Goal: Information Seeking & Learning: Stay updated

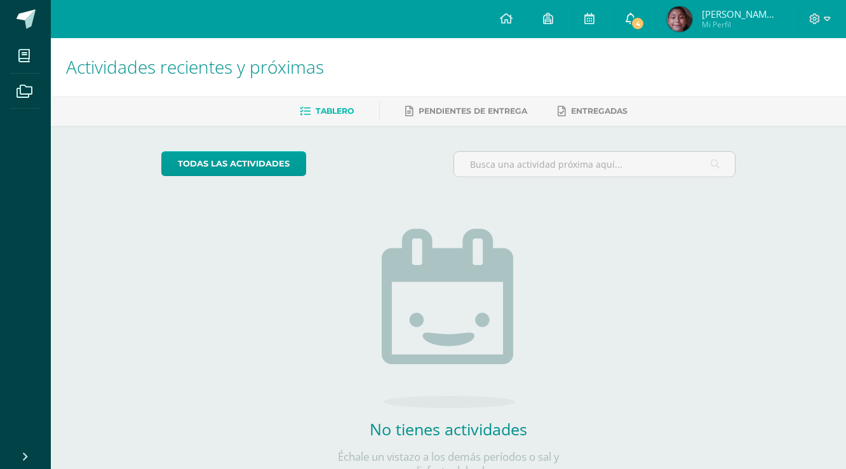
click at [632, 24] on icon at bounding box center [631, 18] width 10 height 11
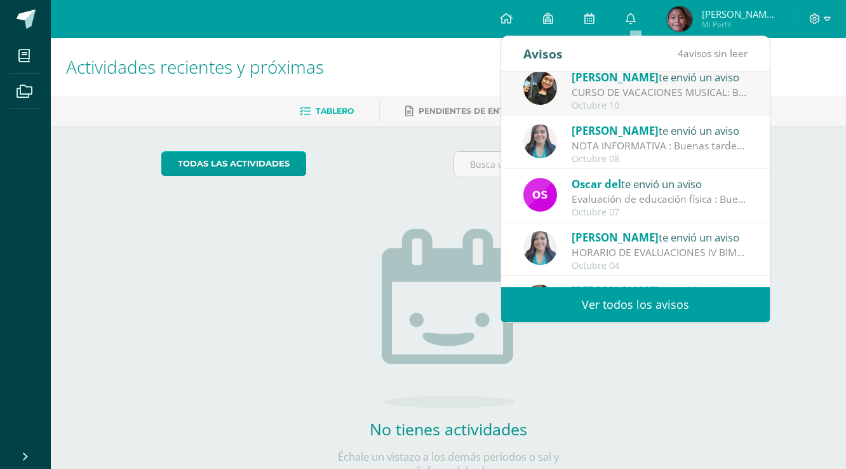
scroll to position [152, 0]
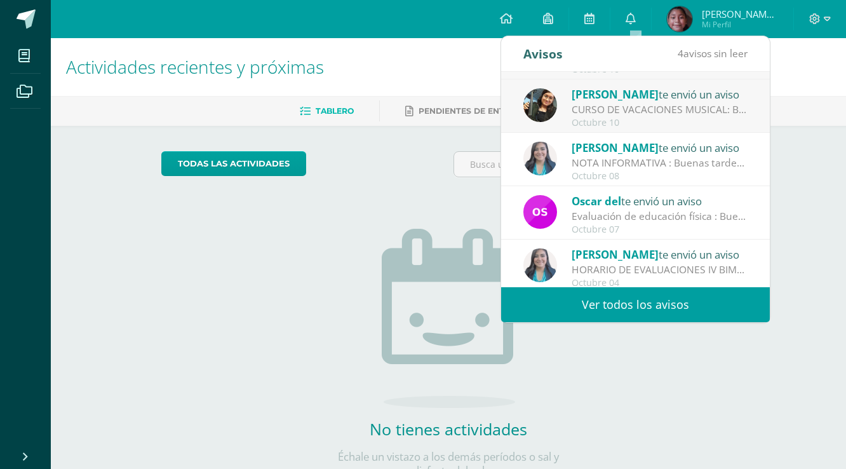
click at [699, 163] on div "NOTA INFORMATIVA : Buenas tardes queridos padres de familia y estudiantes Envío…" at bounding box center [660, 163] width 177 height 15
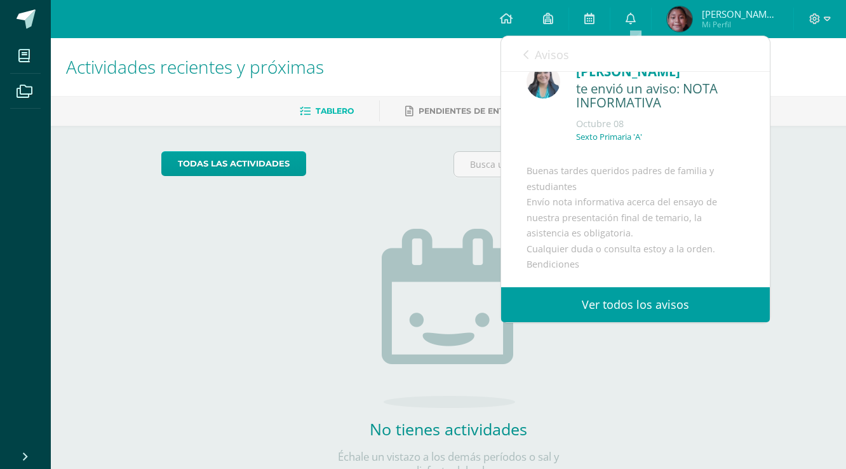
scroll to position [0, 0]
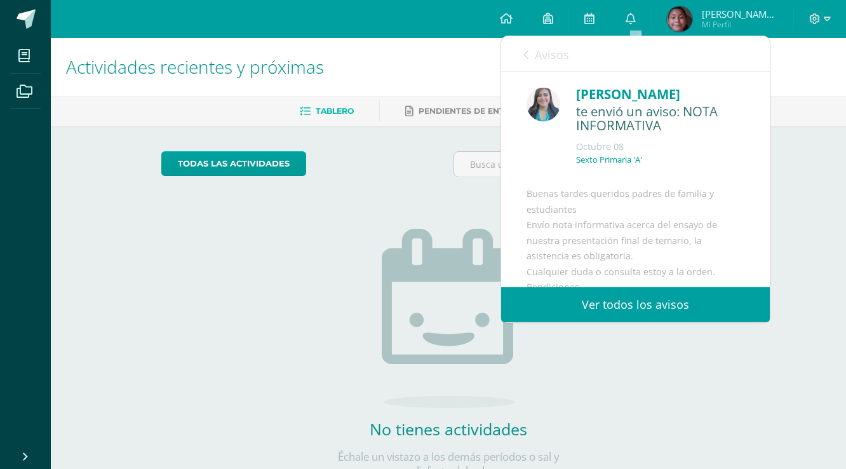
click at [554, 57] on span "Avisos" at bounding box center [552, 54] width 34 height 15
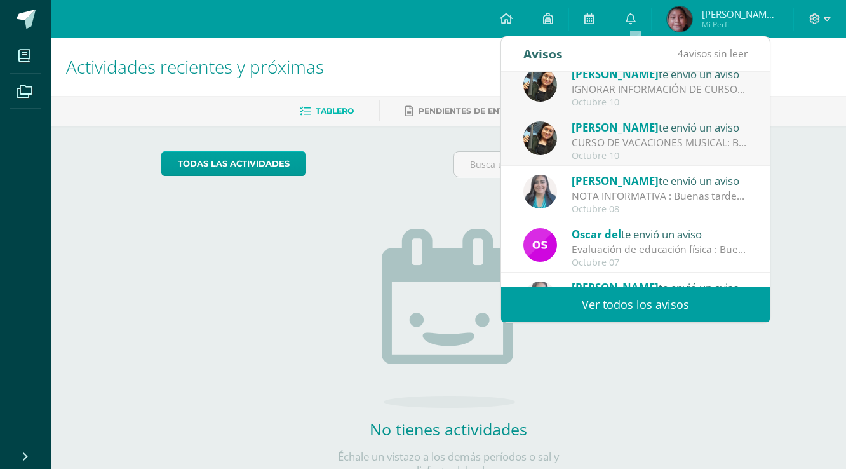
scroll to position [102, 0]
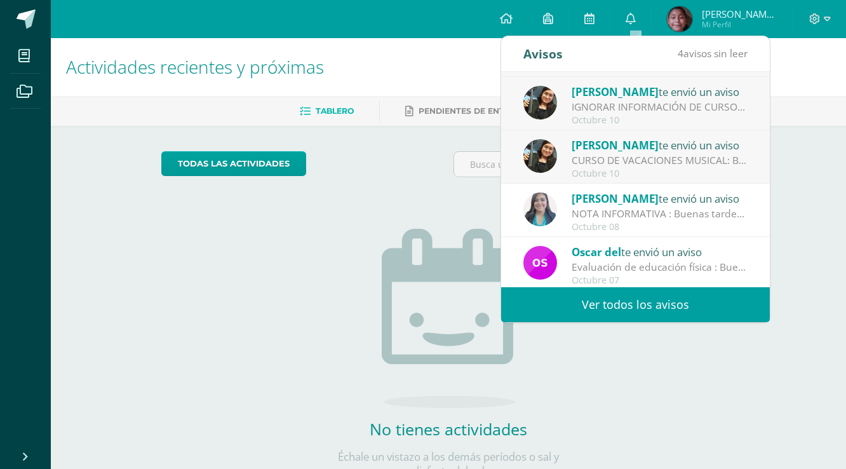
click at [661, 170] on div "Octubre 10" at bounding box center [660, 173] width 177 height 11
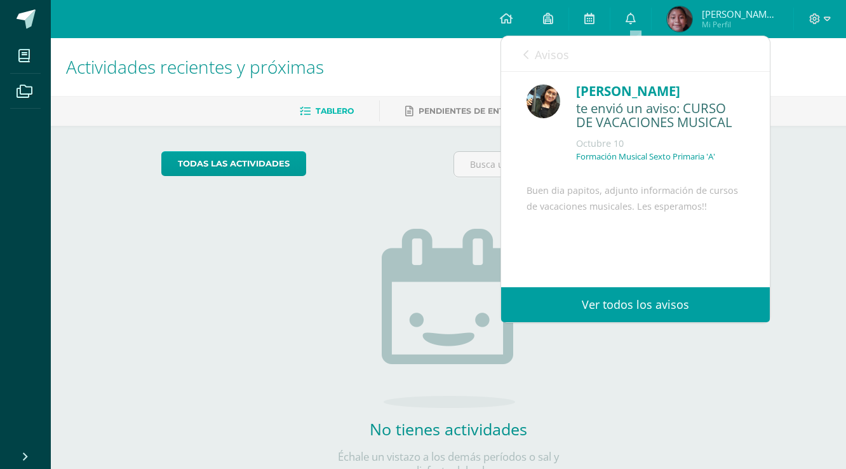
scroll to position [0, 0]
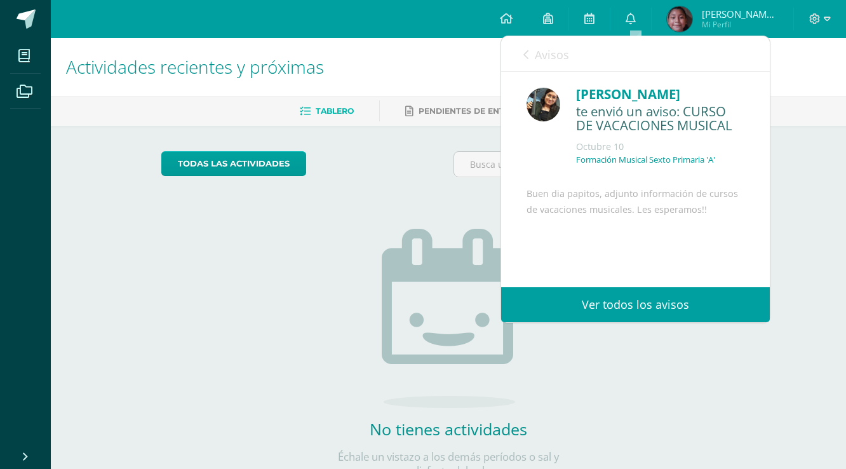
click at [550, 53] on span "Avisos" at bounding box center [552, 54] width 34 height 15
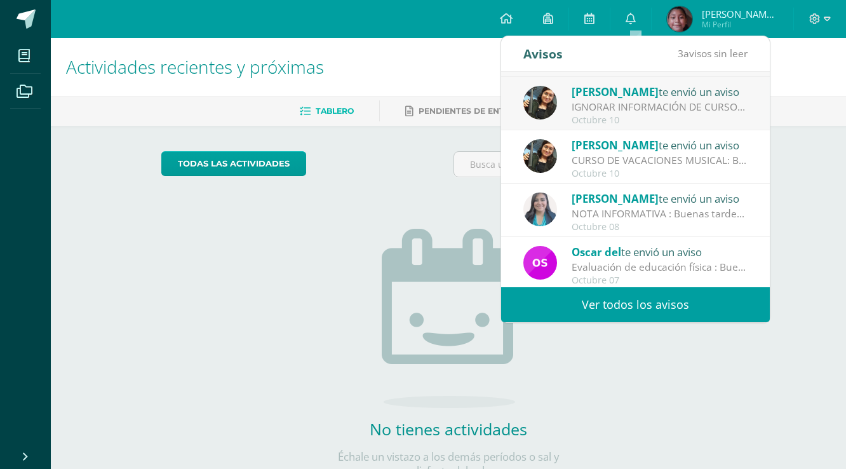
scroll to position [51, 0]
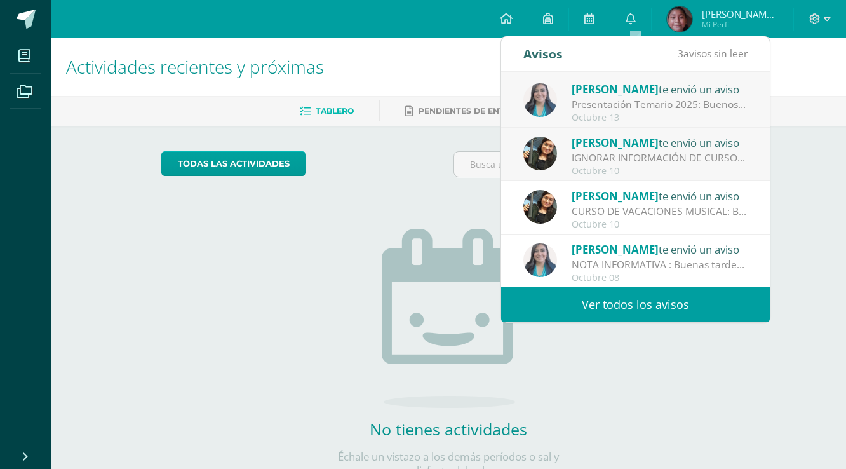
click at [688, 169] on div "Octubre 10" at bounding box center [660, 171] width 177 height 11
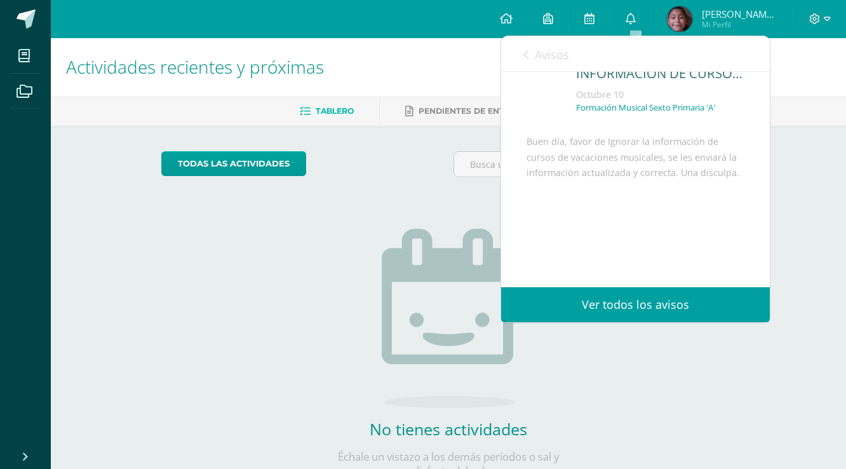
scroll to position [83, 0]
click at [544, 51] on span "Avisos" at bounding box center [552, 54] width 34 height 15
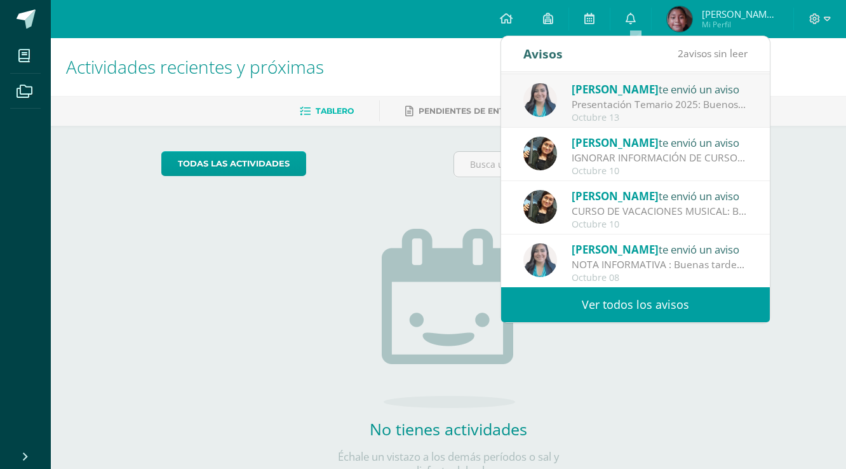
scroll to position [0, 0]
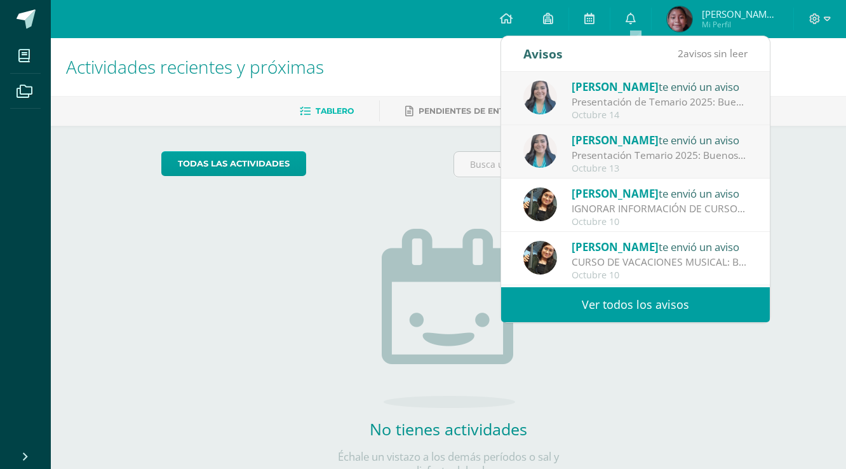
click at [692, 157] on div "Presentación Temario 2025: Buenos días queridos padres de familia y estudiantes…" at bounding box center [660, 155] width 177 height 15
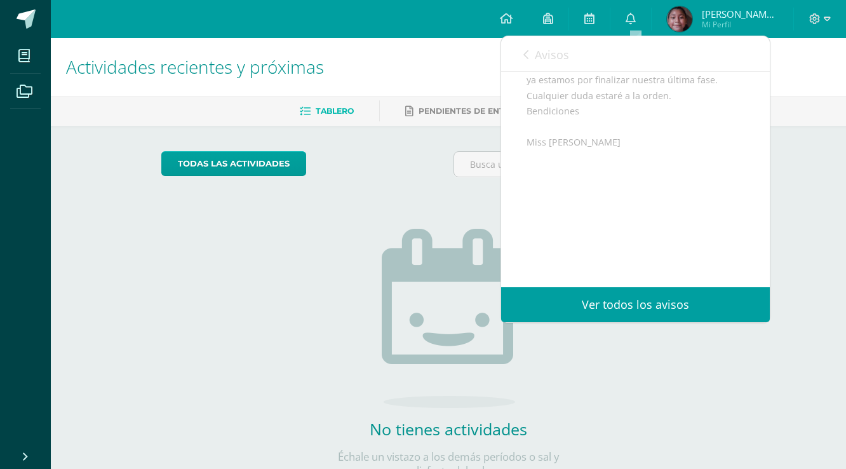
scroll to position [48, 0]
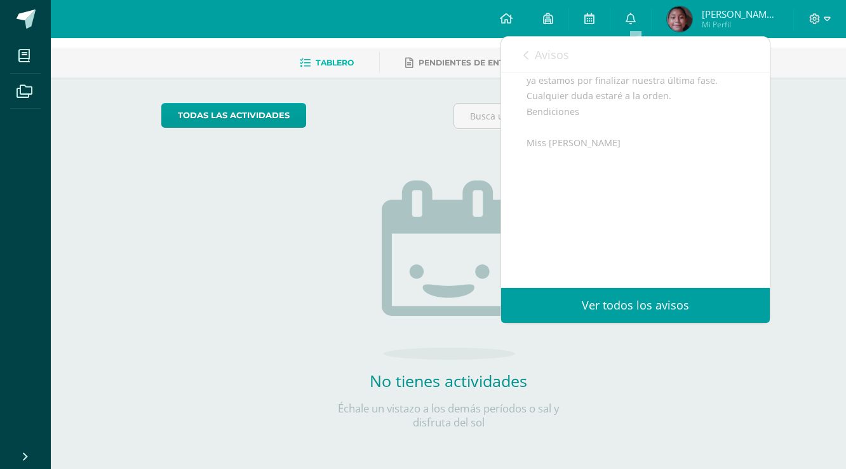
click at [534, 59] on link "Avisos" at bounding box center [546, 55] width 46 height 36
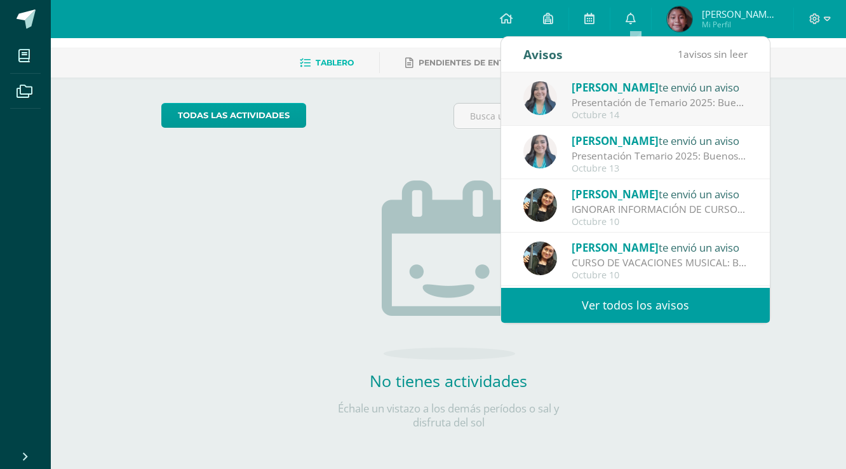
click at [648, 94] on div "[PERSON_NAME] te envió un aviso" at bounding box center [660, 87] width 177 height 17
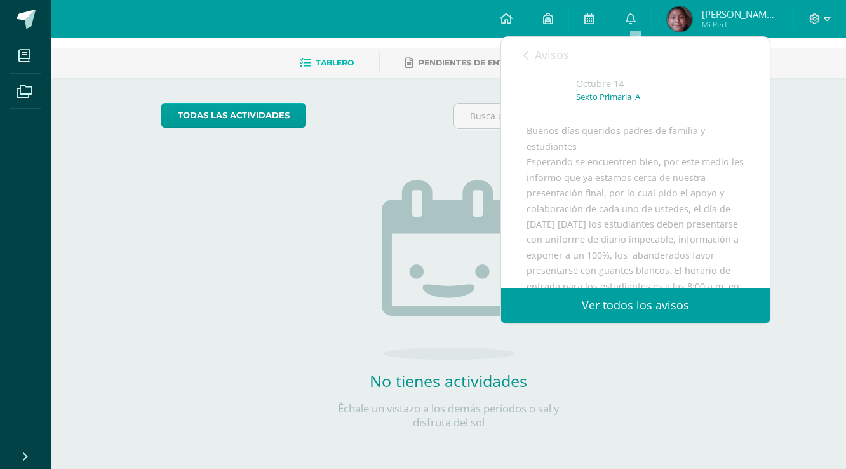
scroll to position [0, 0]
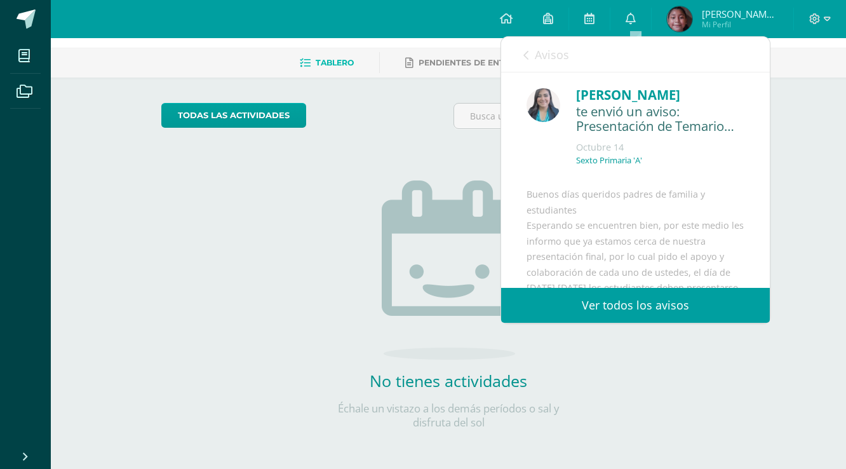
click at [553, 58] on span "Avisos" at bounding box center [552, 54] width 34 height 15
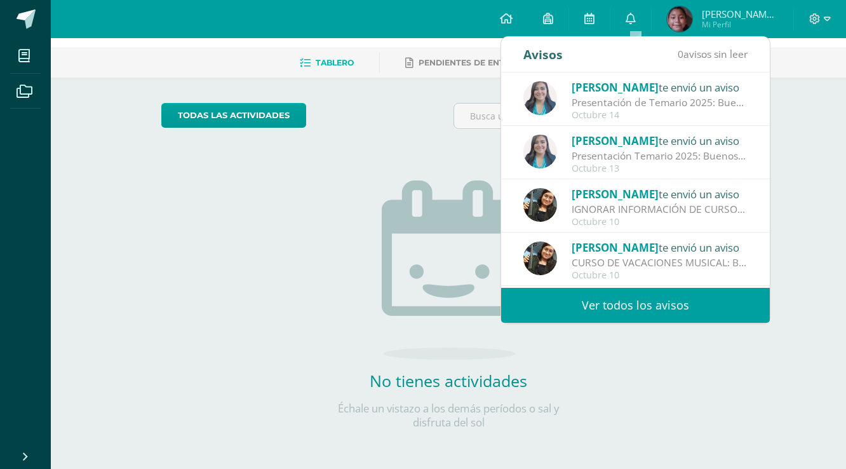
click at [636, 104] on div "Presentación de Temario 2025: Buenos días queridos padres de familia y estudian…" at bounding box center [660, 102] width 177 height 15
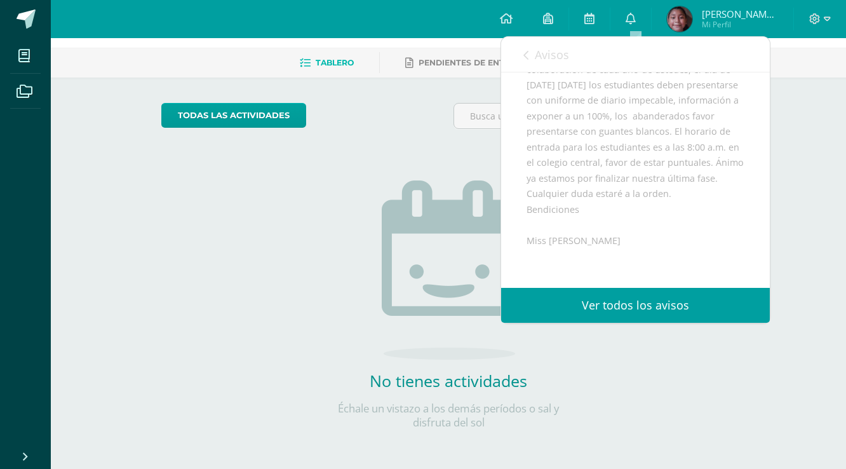
scroll to position [203, 0]
click at [570, 53] on div "Avisos 0 avisos sin leer Avisos" at bounding box center [635, 55] width 269 height 36
click at [546, 51] on span "Avisos" at bounding box center [552, 54] width 34 height 15
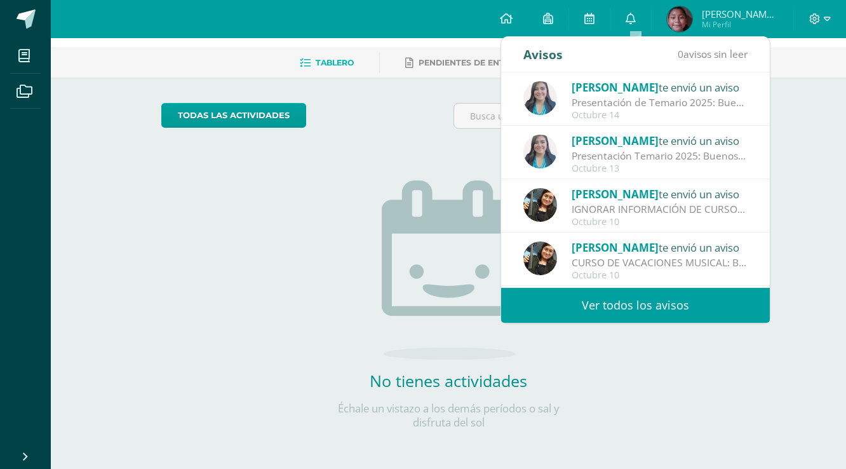
click at [451, 112] on div at bounding box center [595, 121] width 293 height 36
